Goal: Task Accomplishment & Management: Manage account settings

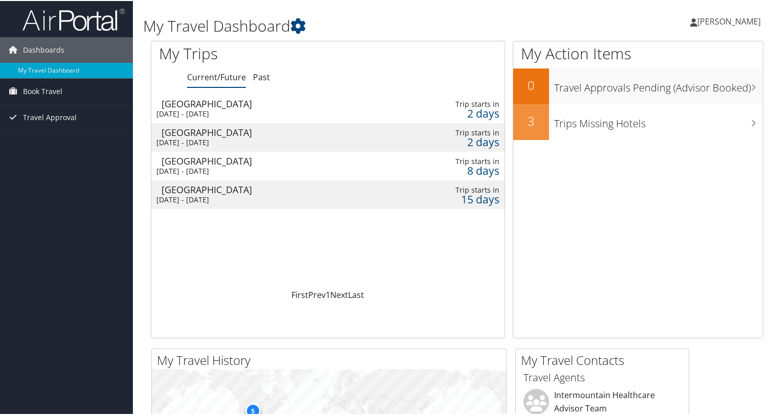
click at [232, 110] on div "[DATE] - [DATE]" at bounding box center [270, 112] width 228 height 9
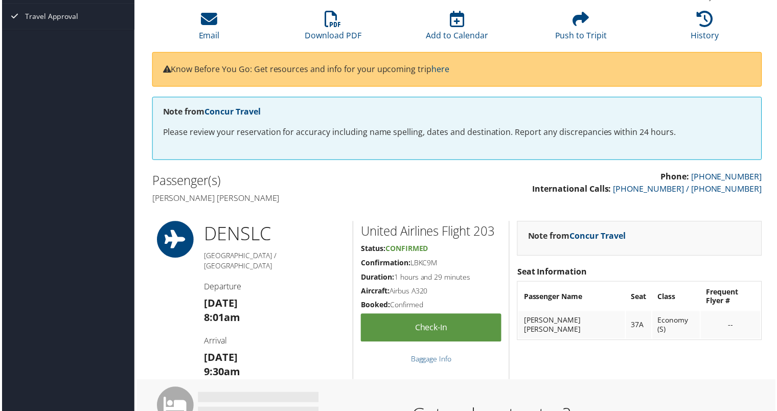
scroll to position [51, 0]
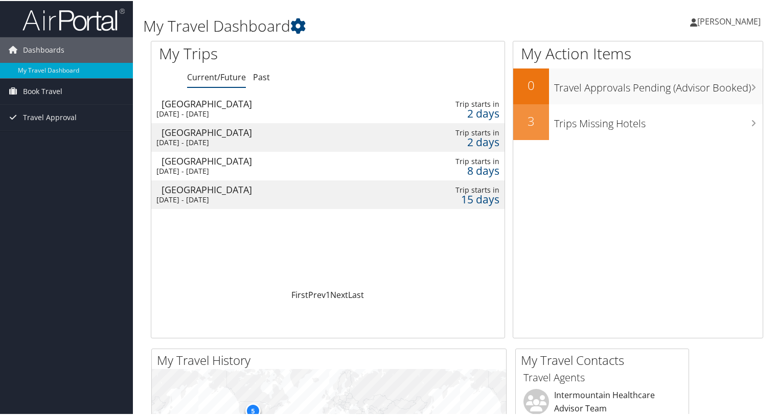
click at [279, 110] on div "[DATE] - [DATE]" at bounding box center [270, 112] width 228 height 9
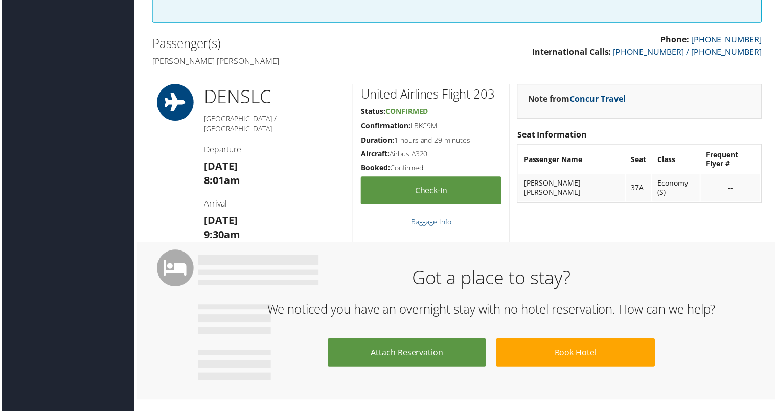
scroll to position [227, 0]
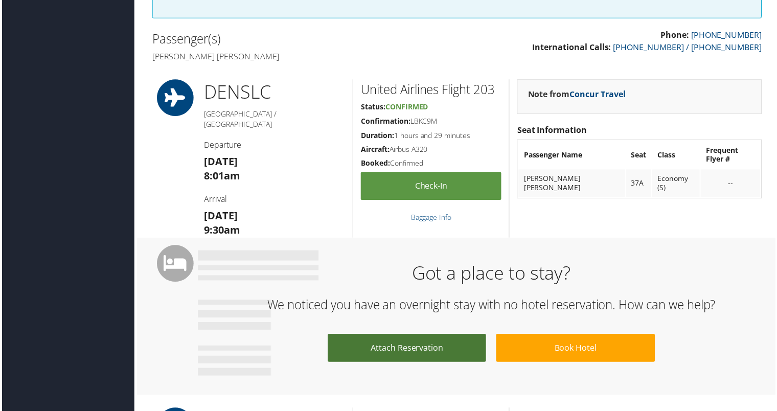
click at [419, 351] on link "Attach Reservation" at bounding box center [406, 349] width 159 height 28
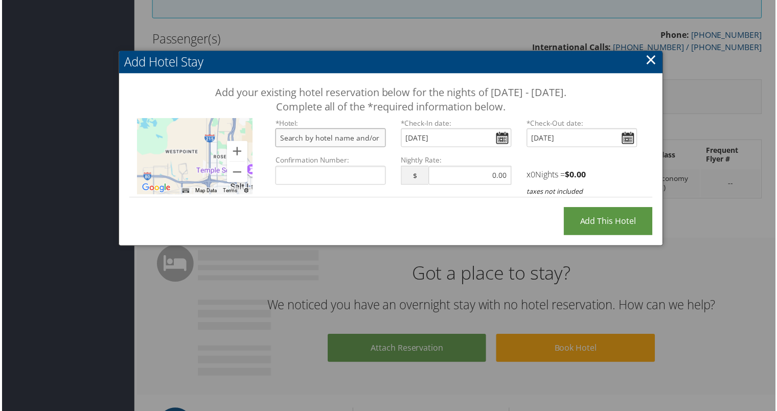
click at [312, 139] on input "text" at bounding box center [329, 138] width 111 height 19
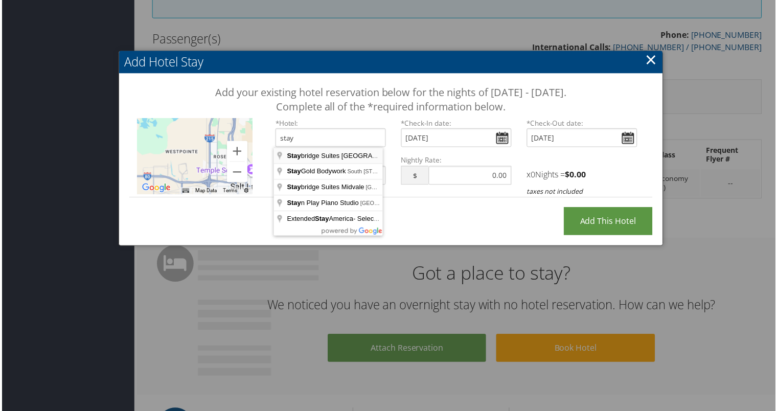
type input "Staybridge Suites Salt Lake-West Valley City by IHG, Decker Lake Drive, West Va…"
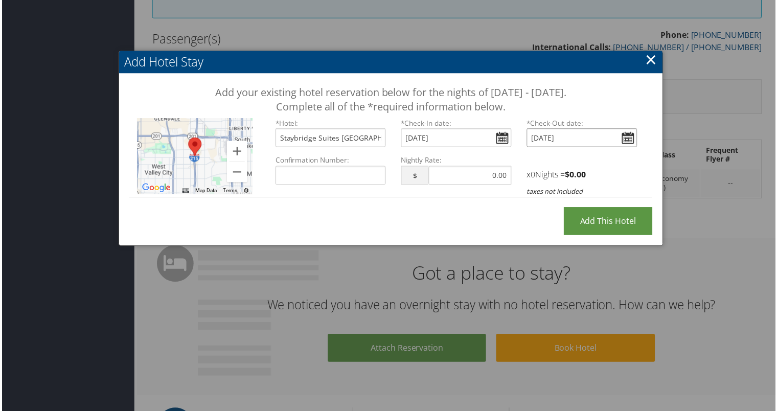
click at [619, 141] on input "Wed Sep 10, 2025" at bounding box center [582, 138] width 111 height 19
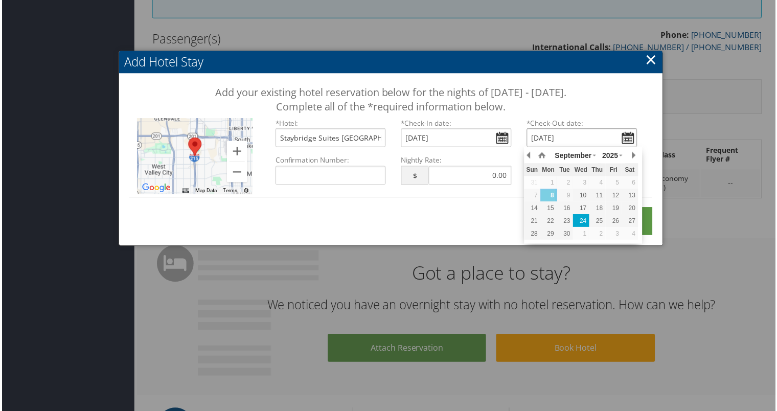
click at [582, 219] on div "24" at bounding box center [581, 221] width 16 height 9
click at [633, 223] on div "27" at bounding box center [630, 221] width 16 height 9
type input "Sat, Sep 27, 2025"
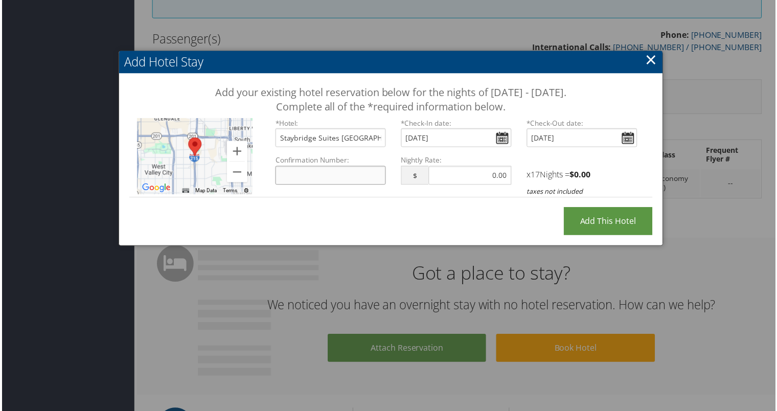
click at [319, 170] on input "Confirmation Number:" at bounding box center [329, 176] width 111 height 19
paste input "27745853"
type input "27745853"
click at [597, 208] on input "Add this Hotel" at bounding box center [608, 222] width 89 height 28
type input "Processing..."
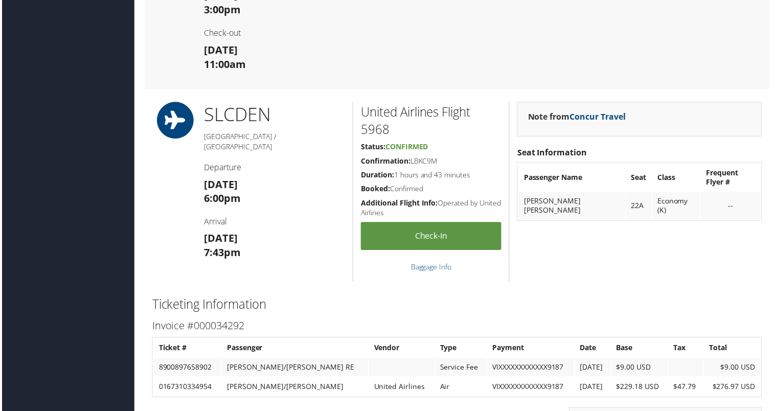
scroll to position [985, 0]
